Goal: Information Seeking & Learning: Check status

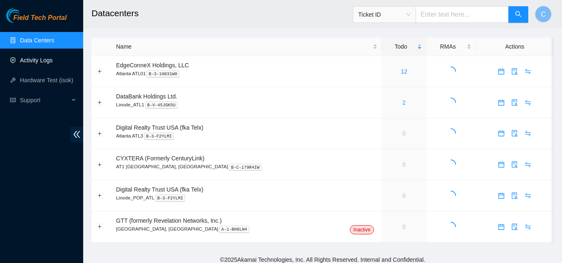
click at [36, 61] on link "Activity Logs" at bounding box center [36, 60] width 33 height 7
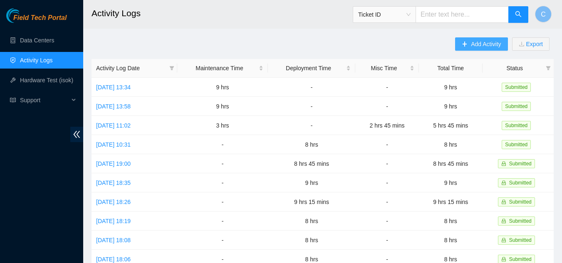
click at [465, 45] on icon "plus" at bounding box center [464, 44] width 6 height 6
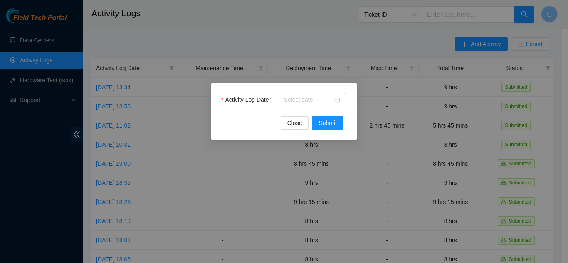
click at [303, 99] on input "Activity Log Date" at bounding box center [307, 99] width 49 height 9
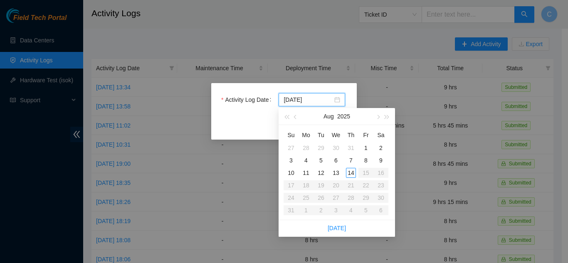
type input "2025-08-03"
type input "2025-08-13"
click at [337, 170] on div "13" at bounding box center [336, 173] width 10 height 10
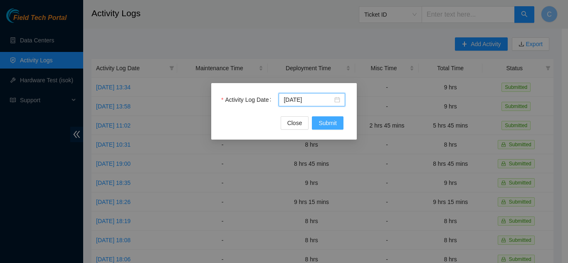
click at [315, 121] on button "Submit" at bounding box center [328, 122] width 32 height 13
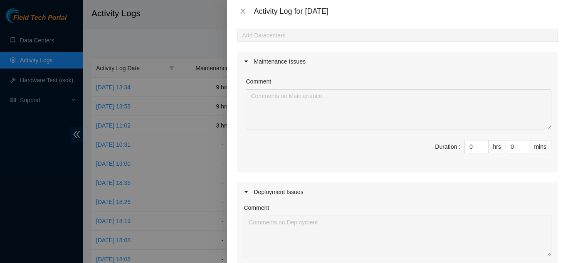
scroll to position [42, 0]
click at [469, 148] on input "0" at bounding box center [476, 147] width 23 height 12
type input "09"
type input "9"
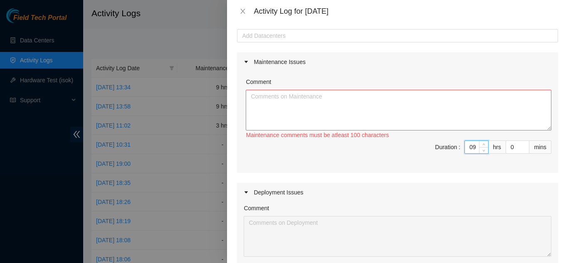
type input "9"
click at [462, 139] on div "Maintenance comments must be atleast 100 characters" at bounding box center [399, 135] width 306 height 9
drag, startPoint x: 457, startPoint y: 126, endPoint x: 456, endPoint y: 121, distance: 4.6
click at [457, 125] on textarea "Comment" at bounding box center [399, 110] width 306 height 41
click at [291, 29] on div "Datacenters" at bounding box center [397, 18] width 321 height 22
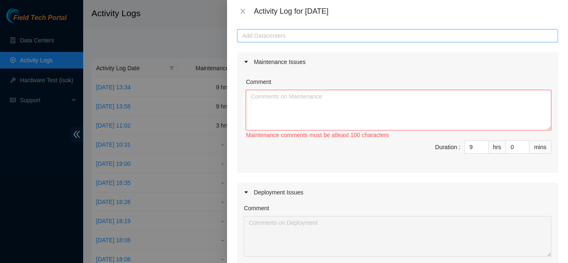
click at [289, 34] on div at bounding box center [397, 36] width 317 height 10
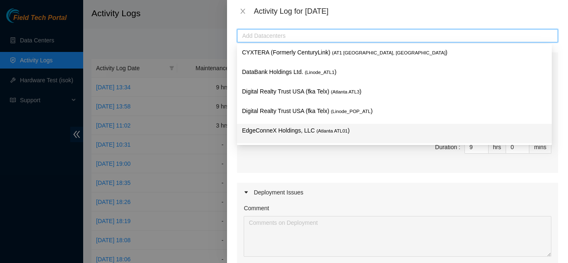
click at [292, 134] on p "EdgeConneX Holdings, LLC ( Atlanta ATL01 )" at bounding box center [394, 131] width 305 height 10
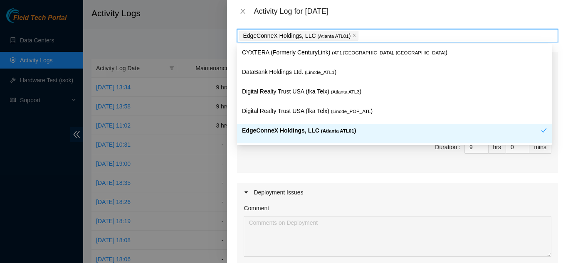
click at [266, 172] on div "Comment Maintenance comments must be atleast 100 characters Duration : 9 hrs 0 …" at bounding box center [397, 121] width 321 height 101
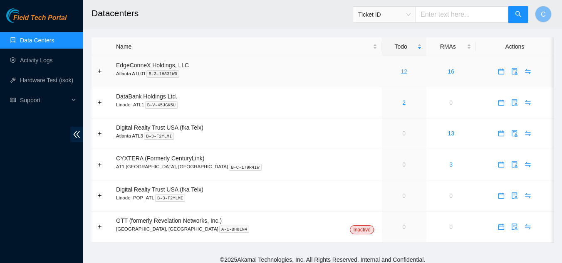
click at [400, 71] on link "12" at bounding box center [403, 71] width 7 height 7
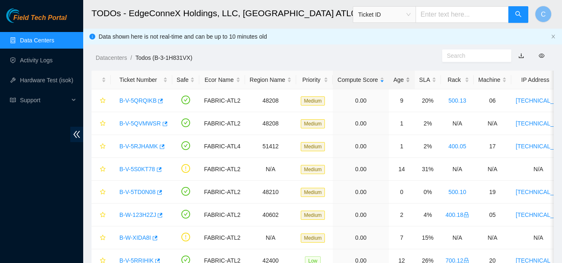
click at [402, 81] on div "Age" at bounding box center [401, 79] width 17 height 9
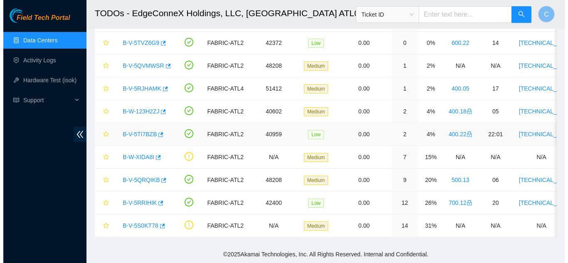
scroll to position [133, 0]
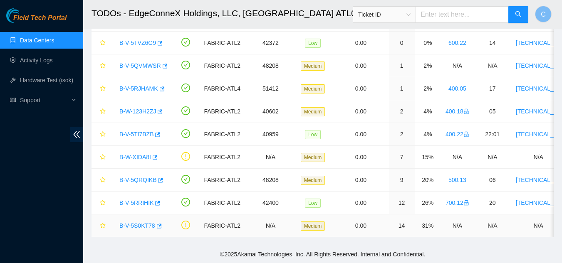
click at [133, 222] on link "B-V-5S0KT78" at bounding box center [137, 225] width 36 height 7
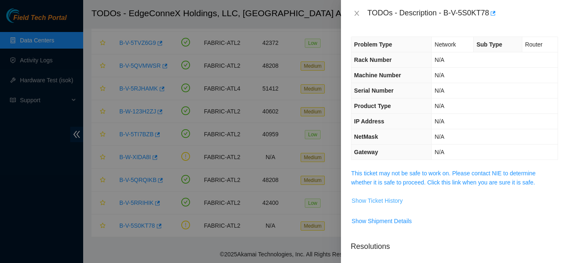
click at [388, 200] on span "Show Ticket History" at bounding box center [377, 200] width 51 height 9
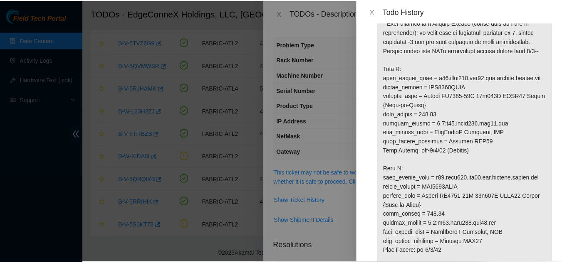
scroll to position [125, 0]
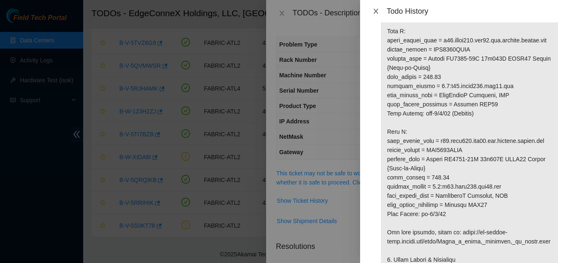
click at [375, 14] on icon "close" at bounding box center [375, 11] width 7 height 7
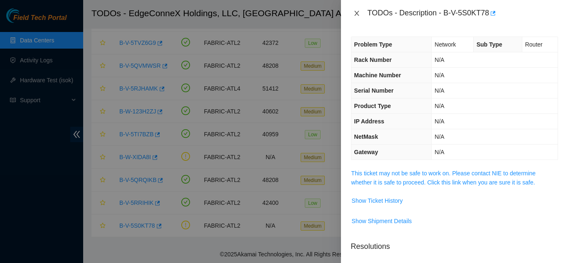
click at [355, 12] on icon "close" at bounding box center [356, 13] width 7 height 7
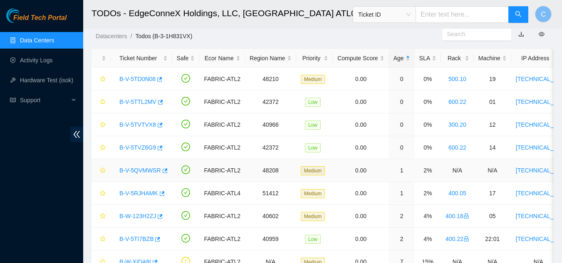
scroll to position [0, 0]
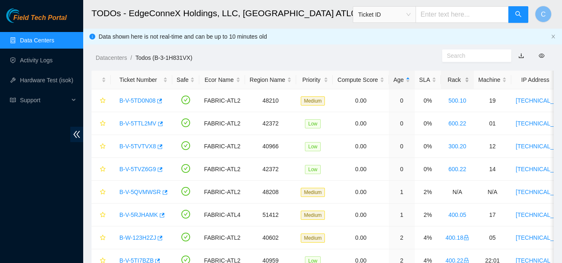
click at [464, 82] on div "Rack" at bounding box center [457, 79] width 24 height 9
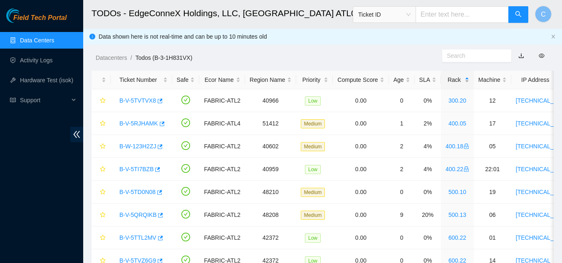
click at [464, 82] on div "Rack" at bounding box center [457, 79] width 24 height 9
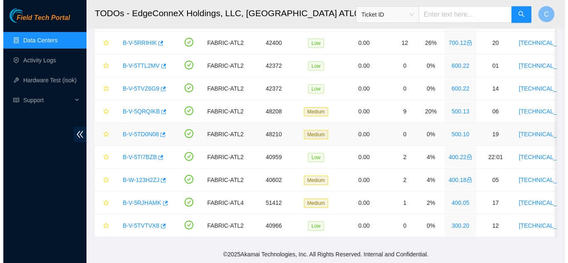
scroll to position [133, 0]
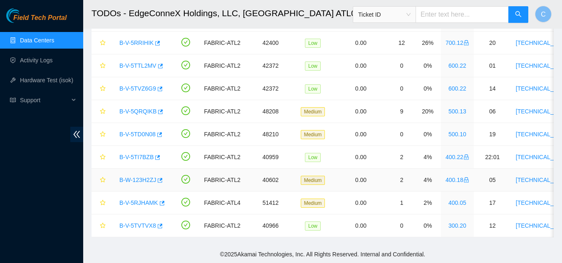
click at [131, 177] on link "B-W-123H2ZJ" at bounding box center [137, 180] width 37 height 7
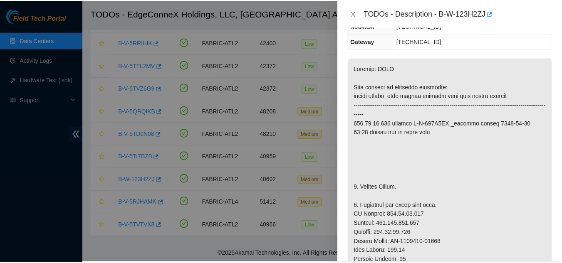
scroll to position [125, 0]
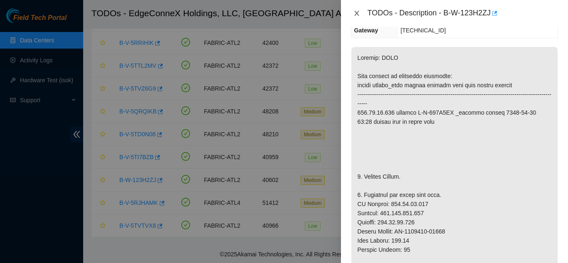
click at [355, 16] on icon "close" at bounding box center [356, 13] width 7 height 7
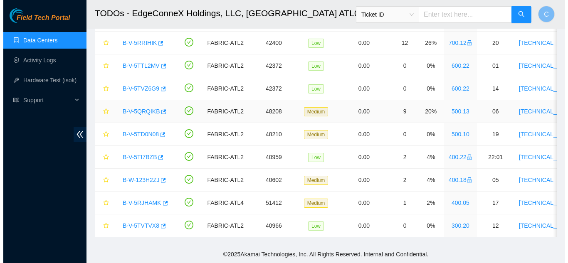
scroll to position [134, 0]
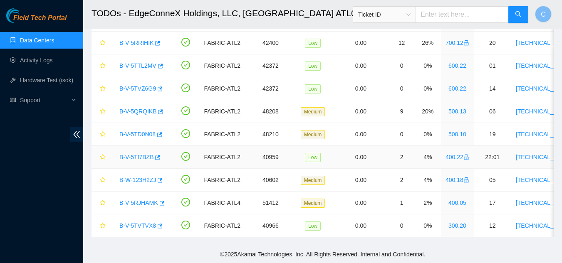
click at [147, 154] on link "B-V-5TI7BZB" at bounding box center [136, 157] width 34 height 7
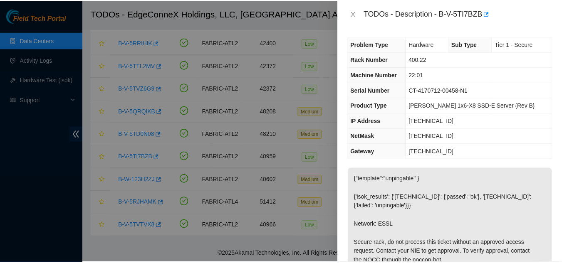
scroll to position [0, 0]
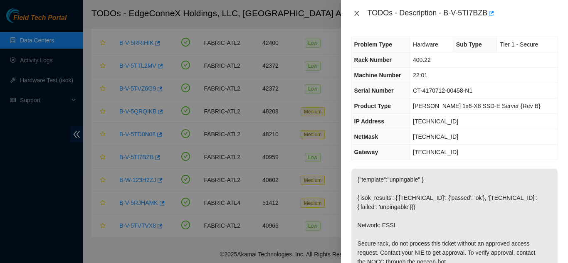
click at [357, 13] on icon "close" at bounding box center [356, 13] width 5 height 5
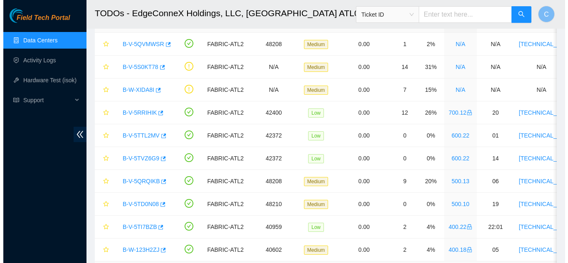
scroll to position [49, 0]
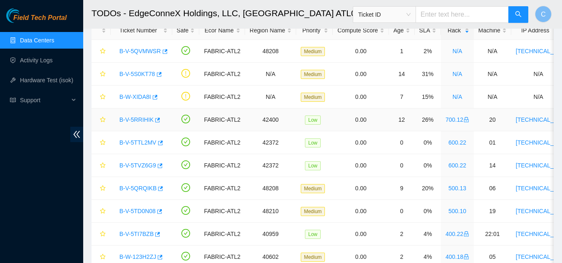
click at [137, 120] on link "B-V-5RRIHIK" at bounding box center [136, 119] width 34 height 7
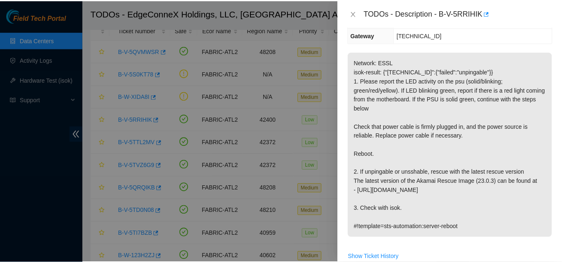
scroll to position [166, 0]
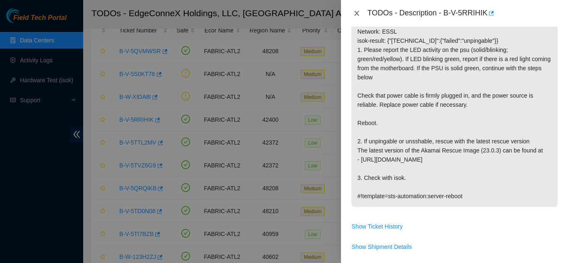
click at [358, 14] on icon "close" at bounding box center [356, 13] width 7 height 7
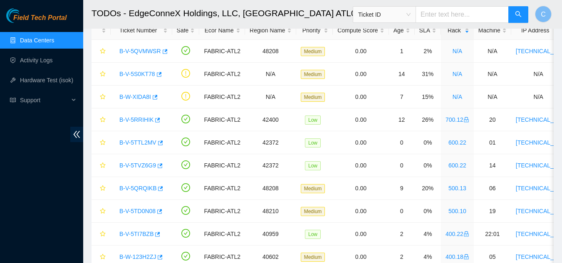
scroll to position [160, 0]
